Goal: Transaction & Acquisition: Purchase product/service

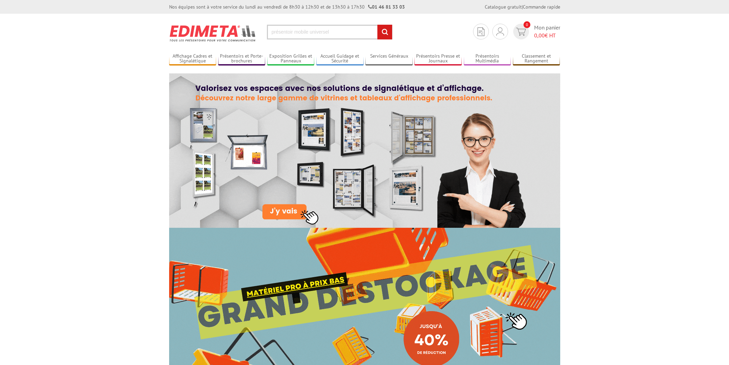
type input "présentoir mobile universel"
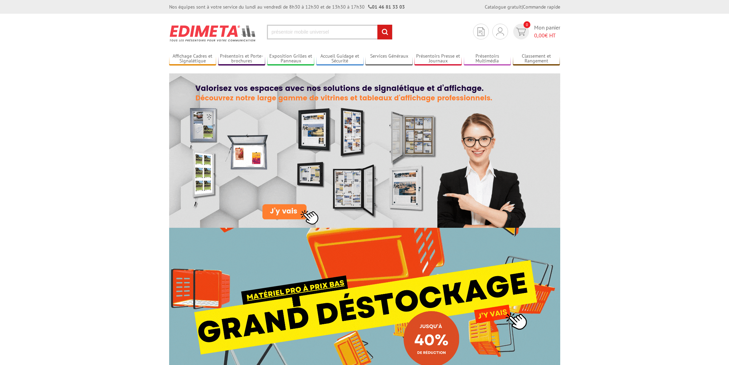
click at [377, 25] on input "rechercher" at bounding box center [384, 32] width 15 height 15
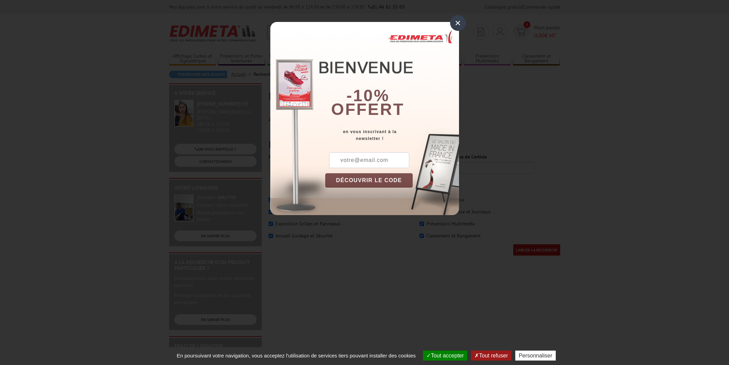
click at [457, 23] on div "×" at bounding box center [458, 23] width 16 height 16
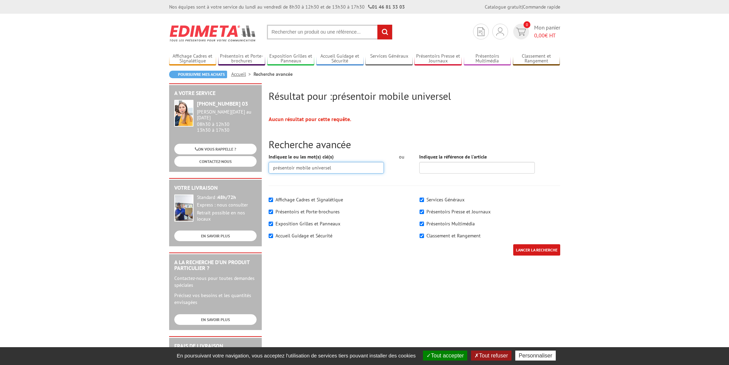
drag, startPoint x: 310, startPoint y: 167, endPoint x: 424, endPoint y: 164, distance: 113.6
click at [384, 164] on input "présentoir mobile universel" at bounding box center [327, 168] width 116 height 12
type input "présentoir mobile"
click at [513, 244] on input "LANCER LA RECHERCHE" at bounding box center [536, 249] width 47 height 11
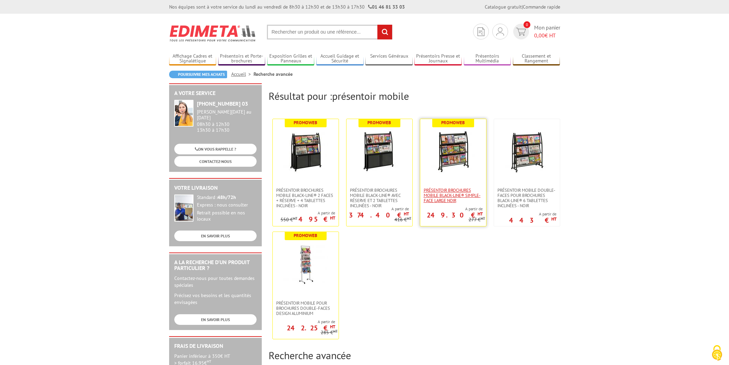
click at [459, 196] on span "Présentoir Brochures mobile Black-Line® simple-face large noir" at bounding box center [453, 195] width 59 height 15
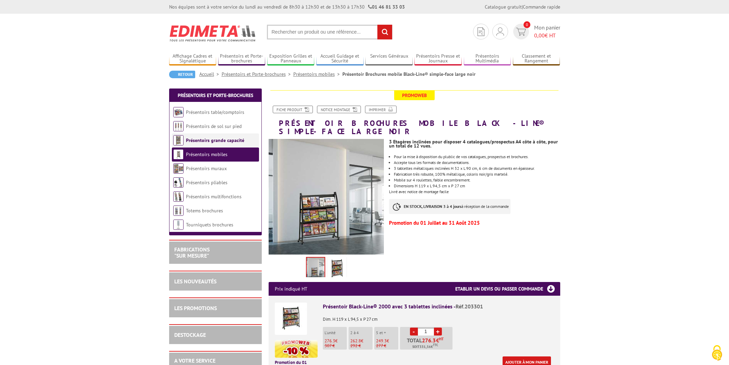
click at [217, 141] on link "Présentoirs grande capacité" at bounding box center [215, 140] width 58 height 6
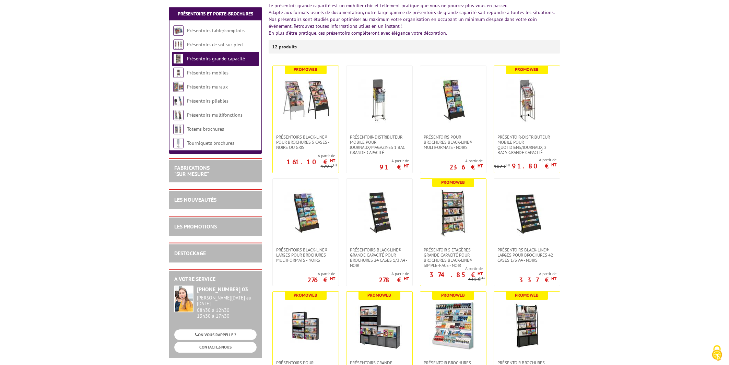
scroll to position [144, 0]
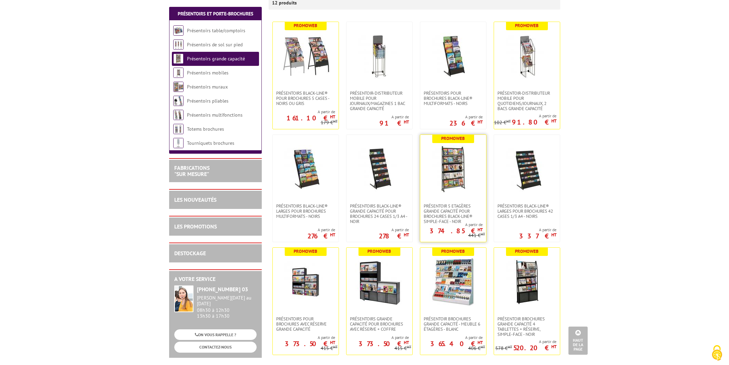
click at [451, 172] on img at bounding box center [453, 169] width 48 height 48
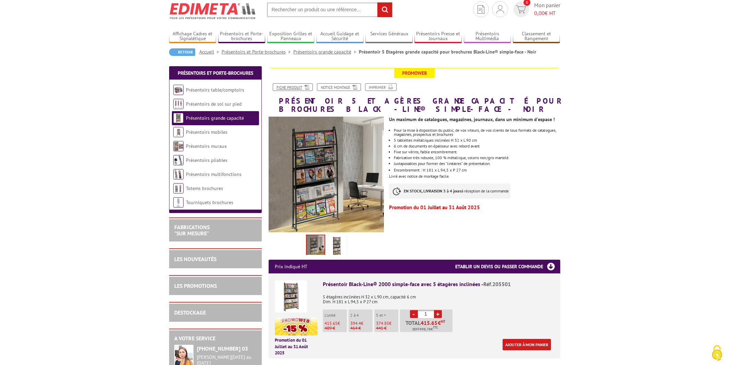
scroll to position [36, 0]
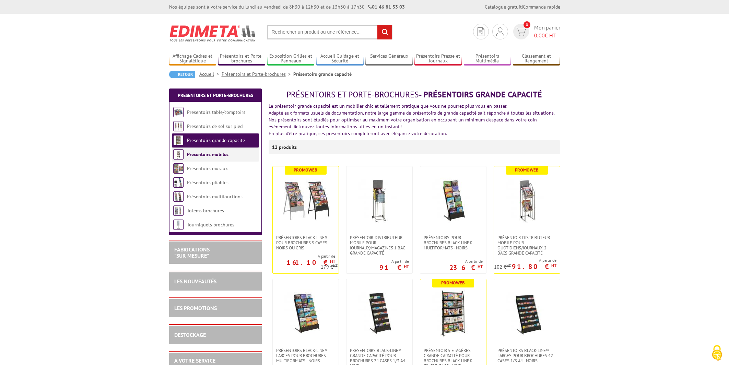
click at [212, 152] on link "Présentoirs mobiles" at bounding box center [208, 154] width 42 height 6
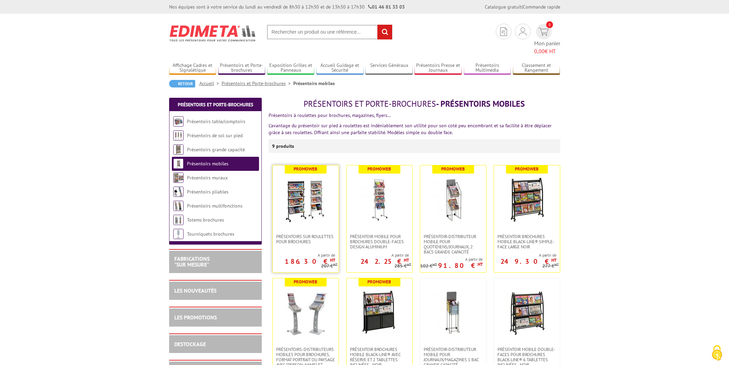
click at [296, 191] on img at bounding box center [306, 200] width 48 height 48
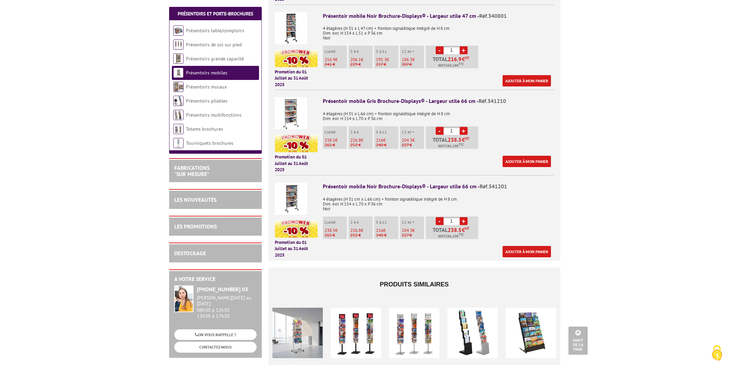
scroll to position [398, 0]
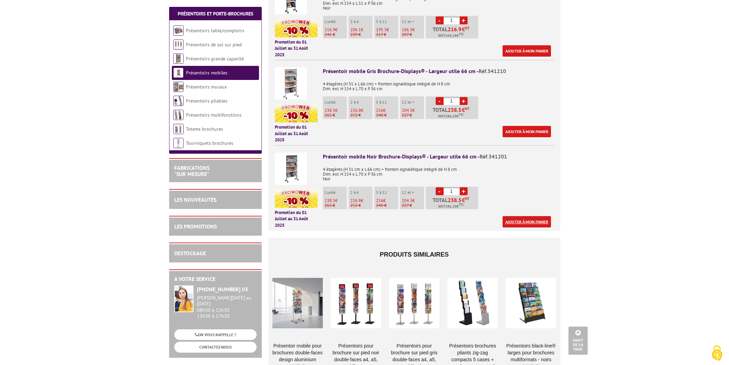
click at [525, 221] on link "Ajouter à mon panier" at bounding box center [527, 221] width 48 height 11
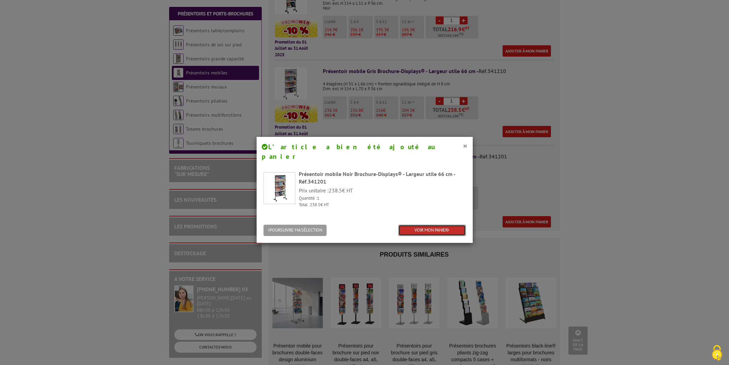
click at [426, 225] on link "VOIR MON PANIER" at bounding box center [432, 230] width 68 height 11
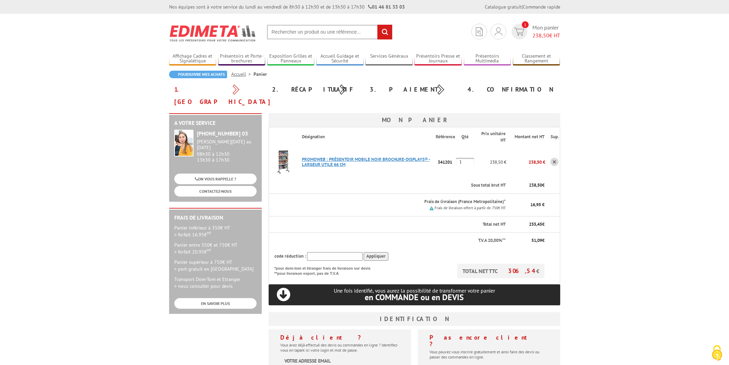
click at [333, 156] on link "PROMOWEB : PRéSENTOIR MOBILE NOIR BROCHURE-DISPLAYS® - LARGEUR UTILE 66 CM" at bounding box center [366, 161] width 128 height 11
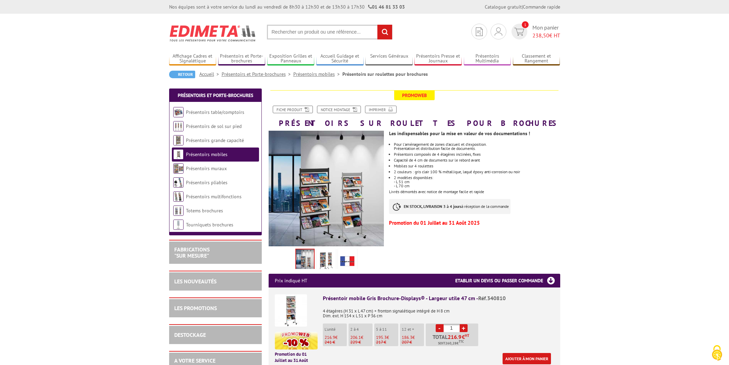
click at [311, 196] on img at bounding box center [327, 189] width 116 height 116
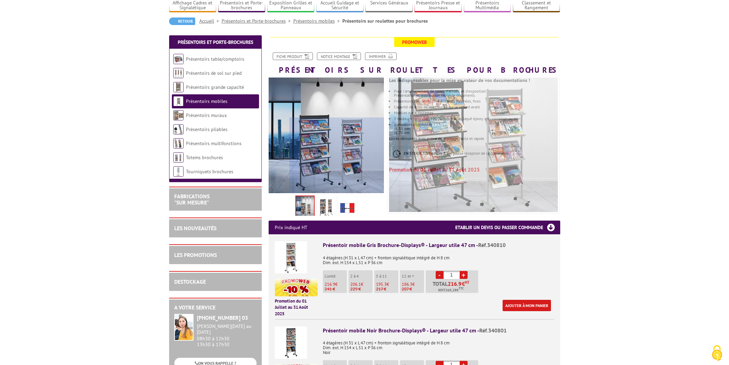
scroll to position [72, 0]
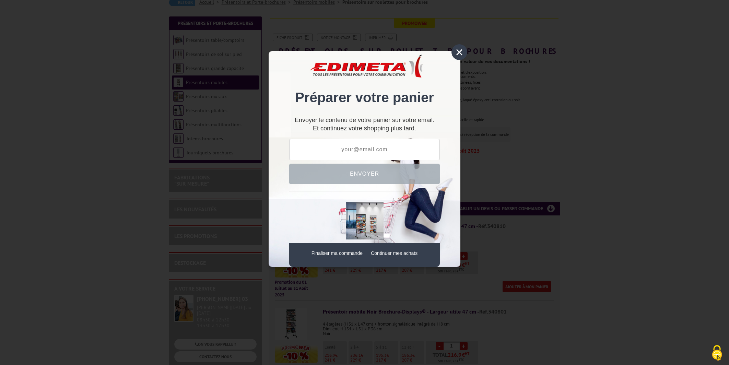
click at [458, 51] on div "×" at bounding box center [460, 52] width 16 height 16
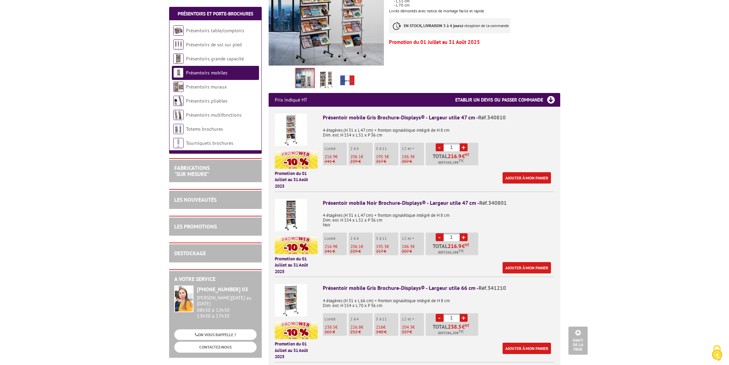
scroll to position [0, 0]
